Goal: Task Accomplishment & Management: Manage account settings

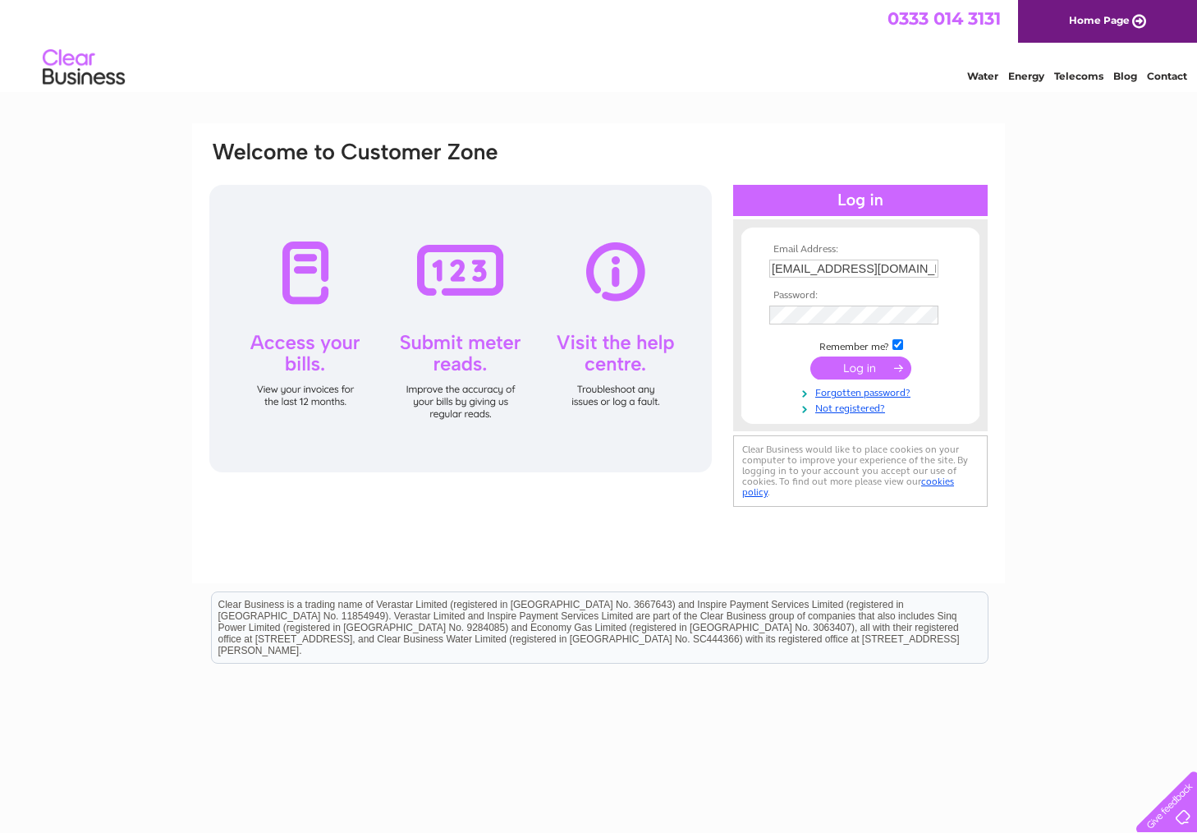
click at [869, 369] on input "submit" at bounding box center [860, 367] width 101 height 23
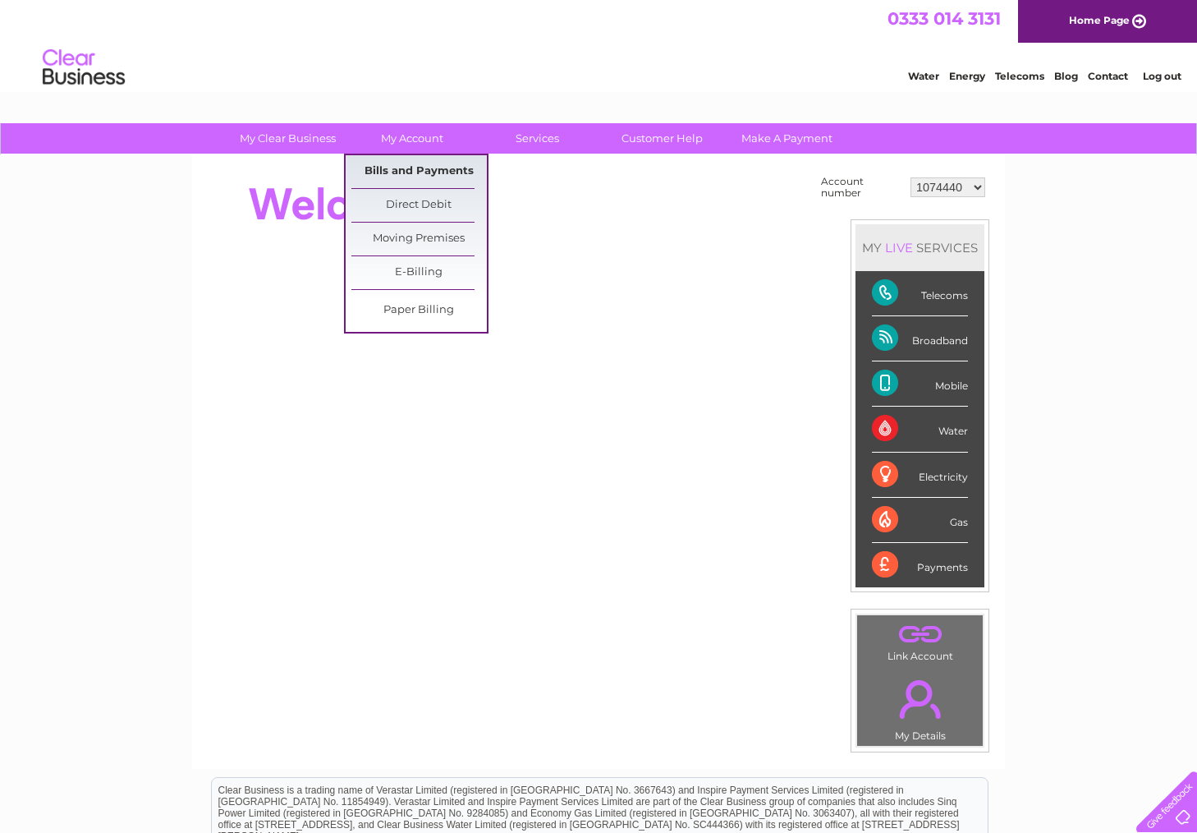
click at [406, 158] on link "Bills and Payments" at bounding box center [418, 171] width 135 height 33
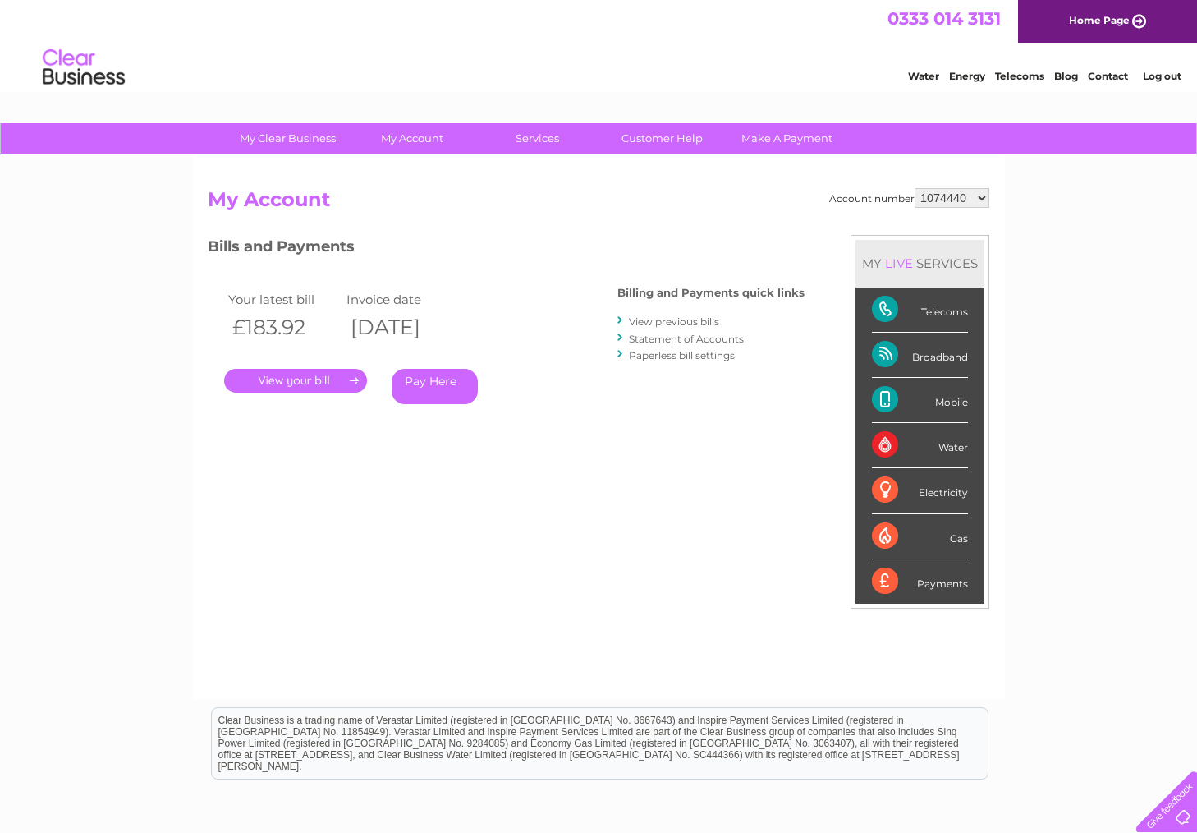
select select "30309129"
click option "30309129" at bounding box center [0, 0] width 0 height 0
click at [297, 383] on link "." at bounding box center [295, 381] width 143 height 24
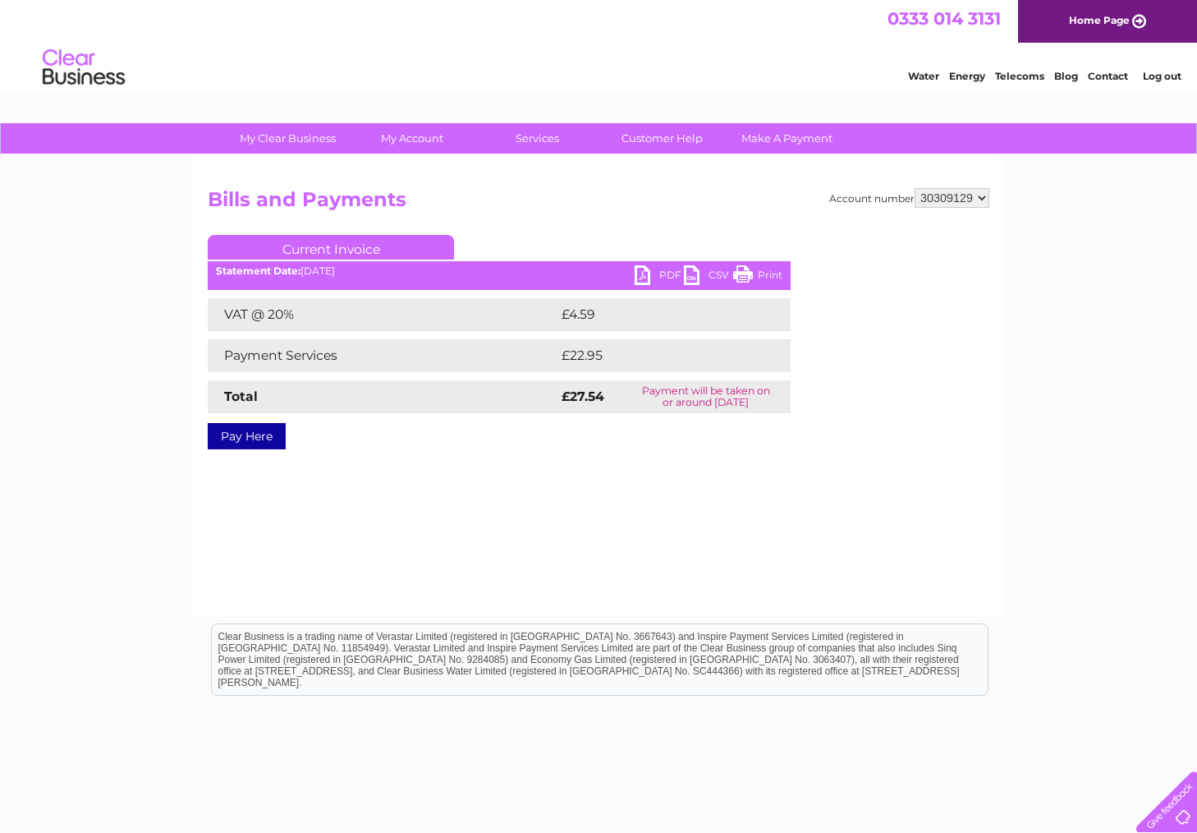
click at [652, 273] on link "PDF" at bounding box center [659, 277] width 49 height 24
